Goal: Transaction & Acquisition: Subscribe to service/newsletter

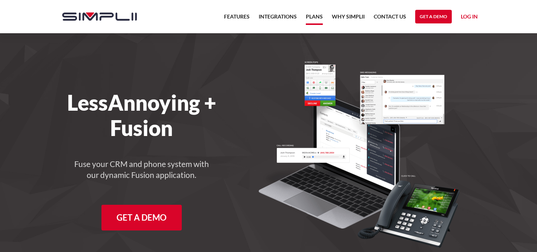
click at [311, 18] on link "Plans" at bounding box center [314, 18] width 17 height 13
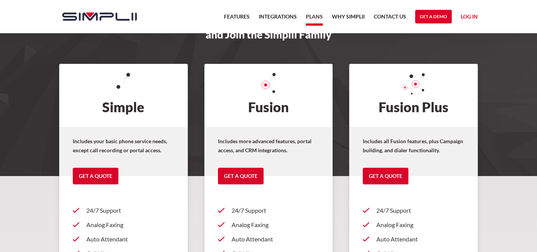
scroll to position [57, 0]
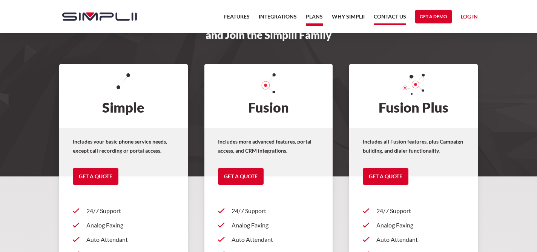
click at [400, 21] on link "Contact US" at bounding box center [390, 18] width 32 height 13
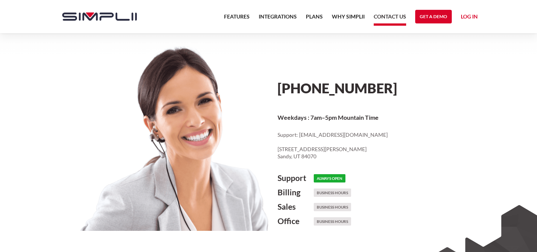
scroll to position [365, 0]
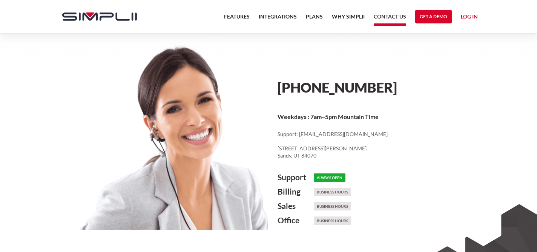
click at [333, 206] on h6 "Business Hours" at bounding box center [332, 206] width 37 height 8
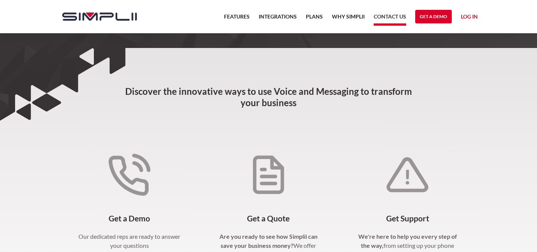
scroll to position [0, 0]
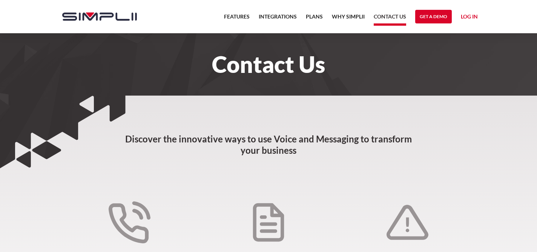
click at [324, 13] on nav "Features Integrations PRoducts Plans Why Simplii Contact US Master Agreement Ge…" at bounding box center [351, 16] width 263 height 33
click at [316, 19] on link "Plans" at bounding box center [314, 18] width 17 height 13
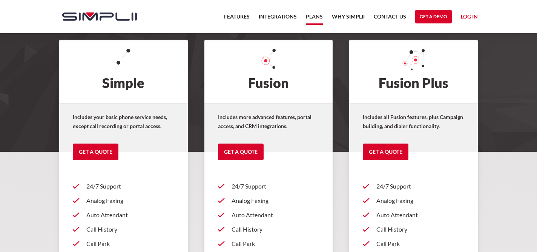
scroll to position [82, 0]
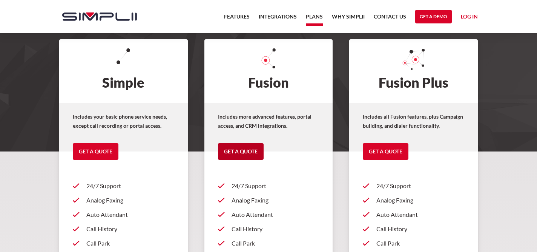
click at [245, 149] on link "Get a Quote" at bounding box center [241, 151] width 46 height 17
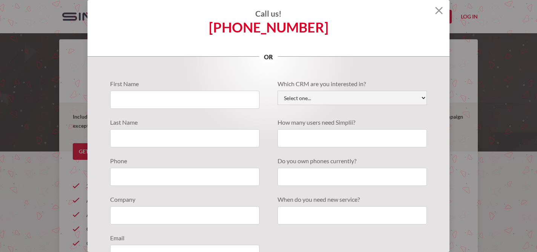
click at [437, 13] on img at bounding box center [439, 11] width 8 height 8
